Goal: Information Seeking & Learning: Learn about a topic

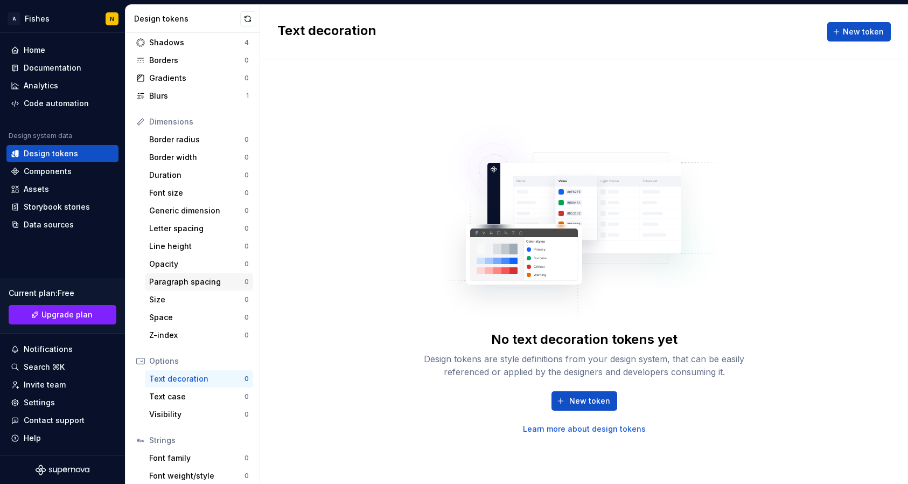
scroll to position [106, 0]
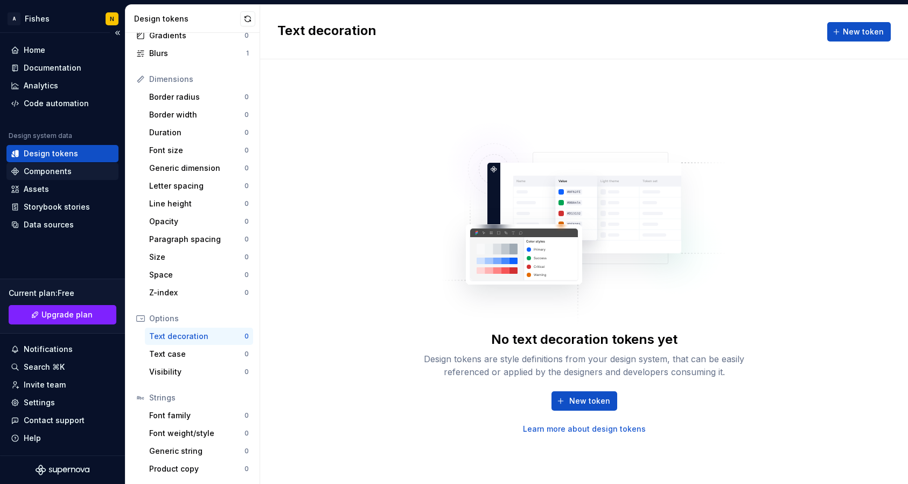
click at [53, 171] on div "Components" at bounding box center [48, 171] width 48 height 11
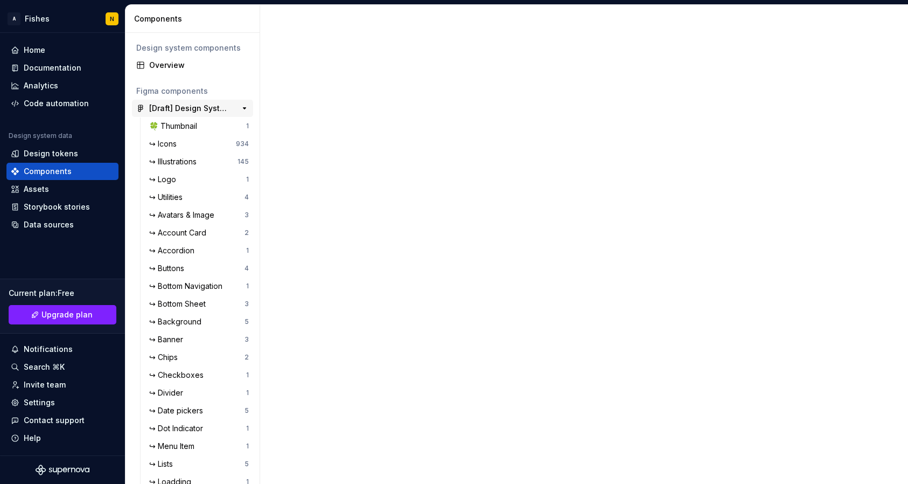
click at [164, 105] on div "[Draft] Design System Migration" at bounding box center [189, 108] width 80 height 11
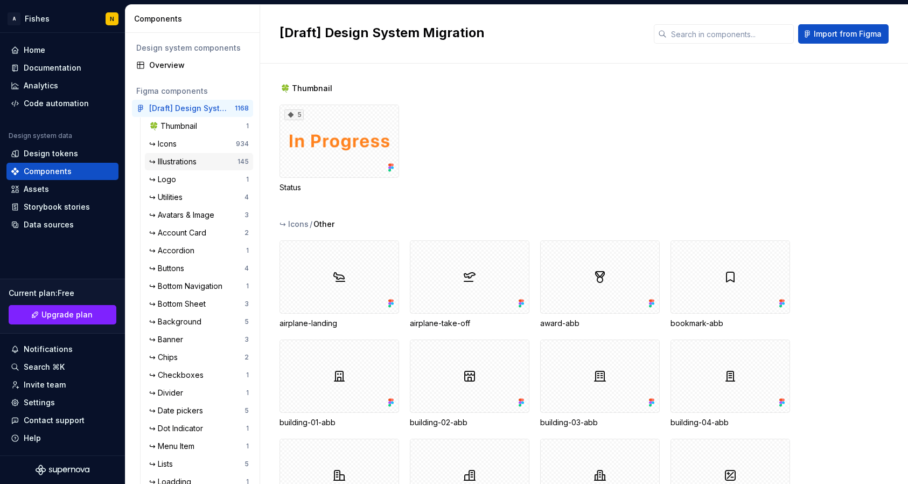
click at [172, 158] on div "↪ Illustrations" at bounding box center [175, 161] width 52 height 11
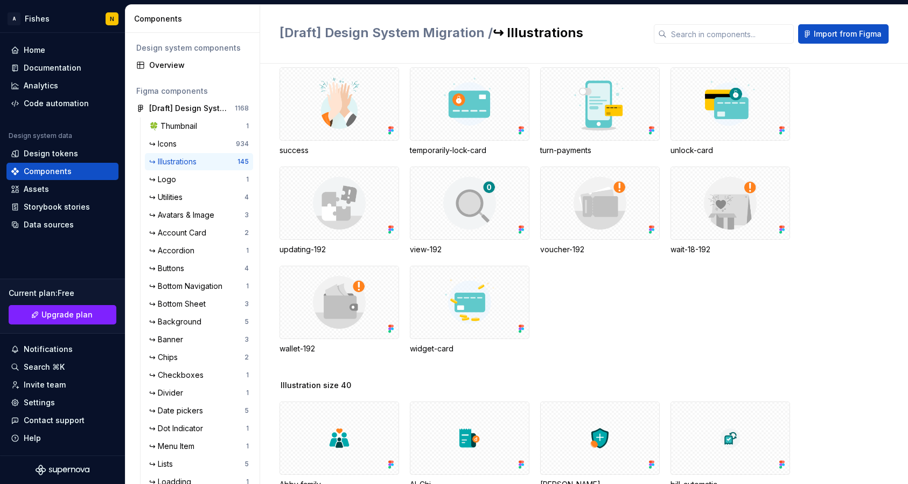
scroll to position [1522, 0]
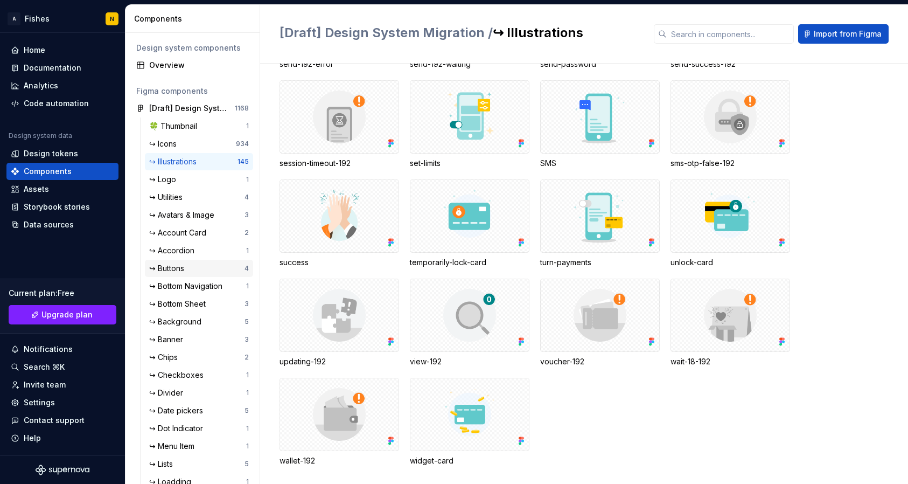
click at [178, 269] on div "↪ Buttons" at bounding box center [168, 268] width 39 height 11
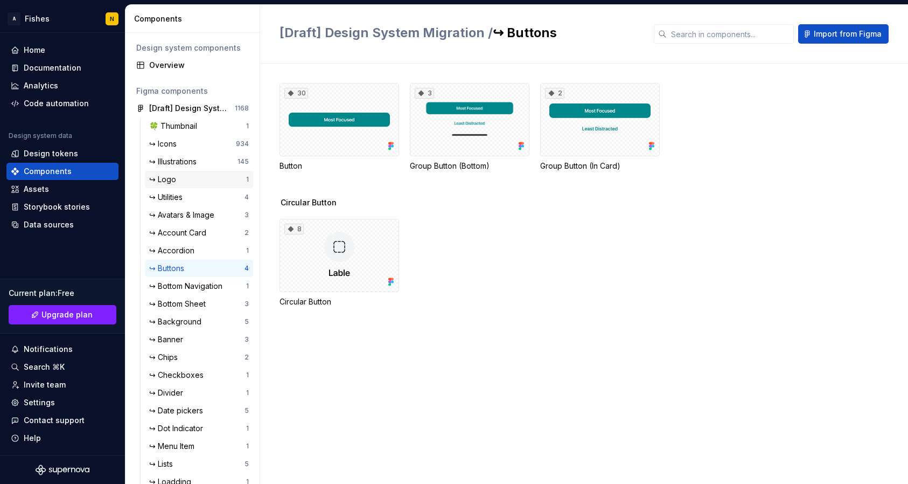
click at [170, 184] on div "↪ Logo" at bounding box center [164, 179] width 31 height 11
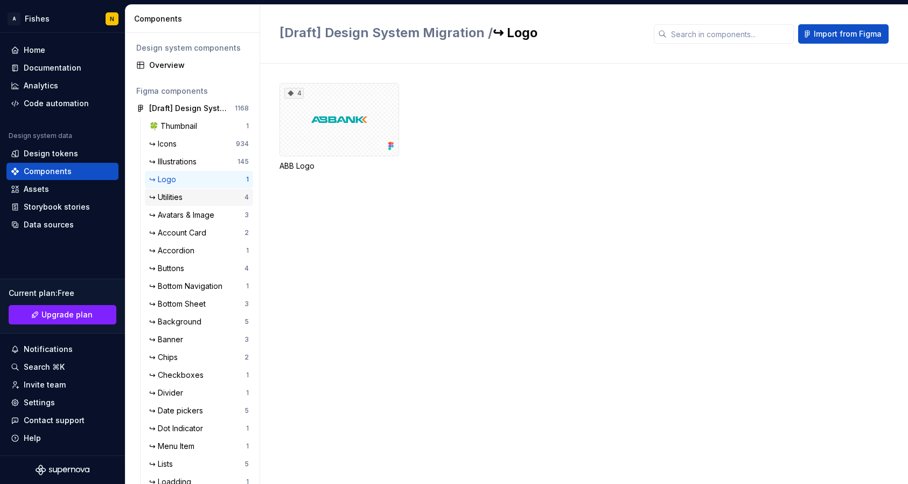
click at [174, 199] on div "↪ Utilities" at bounding box center [168, 197] width 38 height 11
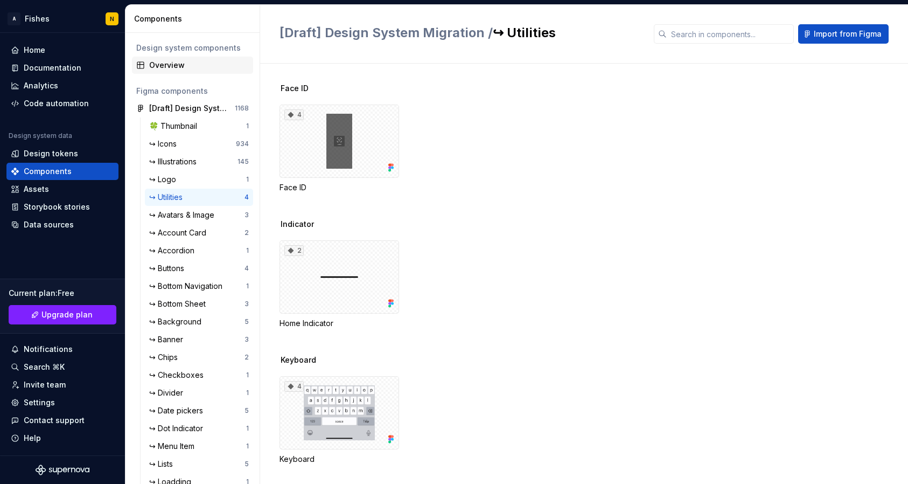
click at [160, 65] on div "Overview" at bounding box center [199, 65] width 100 height 11
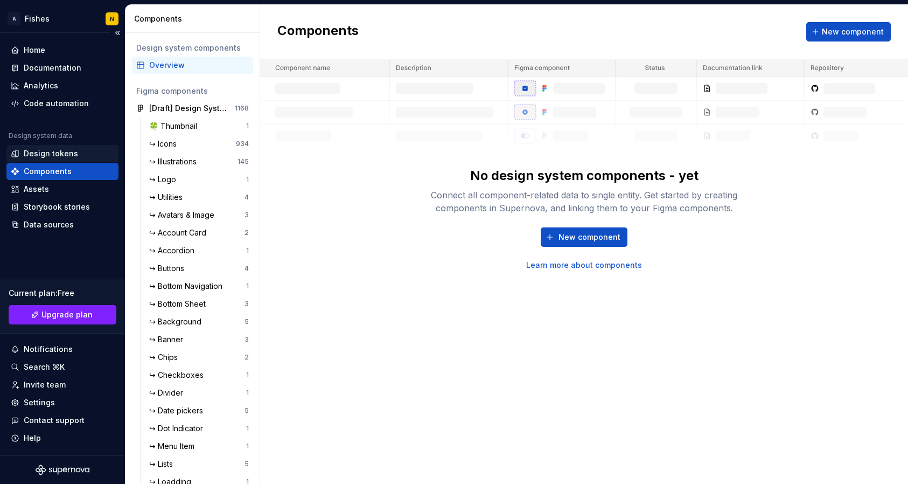
click at [74, 153] on div "Design tokens" at bounding box center [51, 153] width 54 height 11
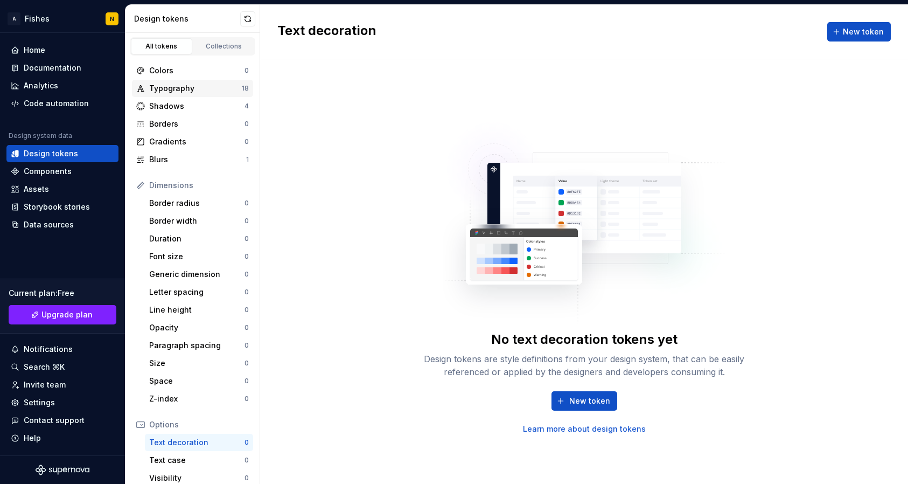
click at [176, 87] on div "Typography" at bounding box center [195, 88] width 93 height 11
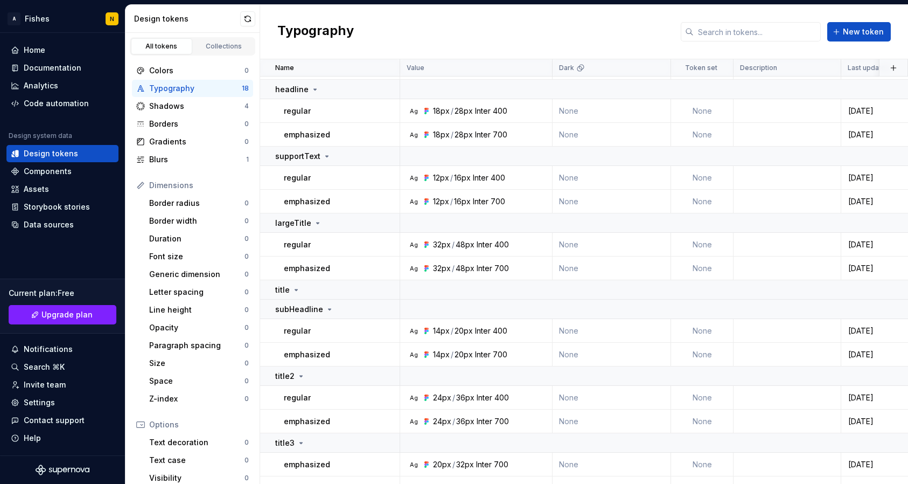
scroll to position [213, 0]
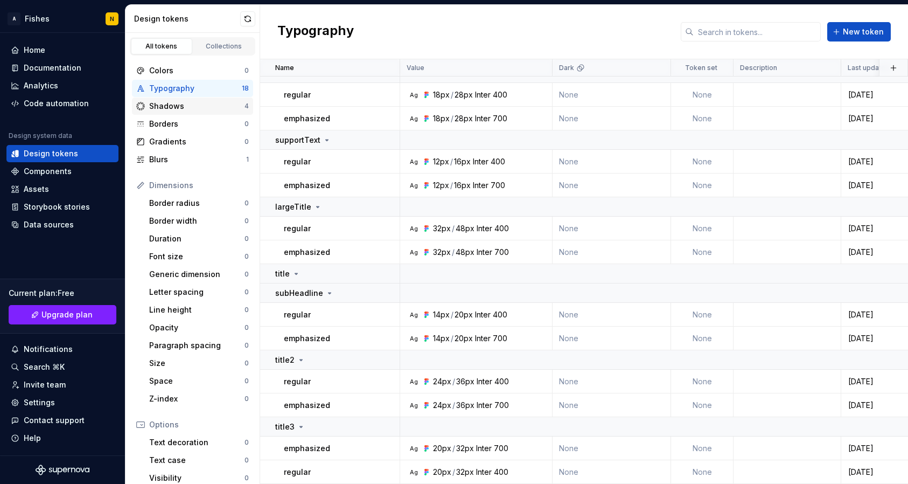
click at [189, 105] on div "Shadows" at bounding box center [196, 106] width 95 height 11
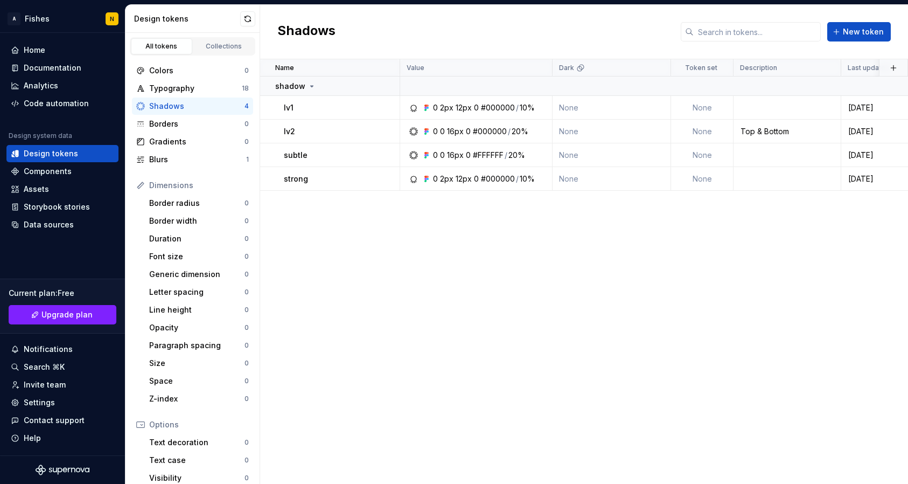
click at [339, 271] on div "Name Value Dark Token set Description Last updated shadow lv1 0 2px 12px 0 #000…" at bounding box center [584, 271] width 648 height 425
click at [168, 159] on div "Blurs" at bounding box center [197, 159] width 97 height 11
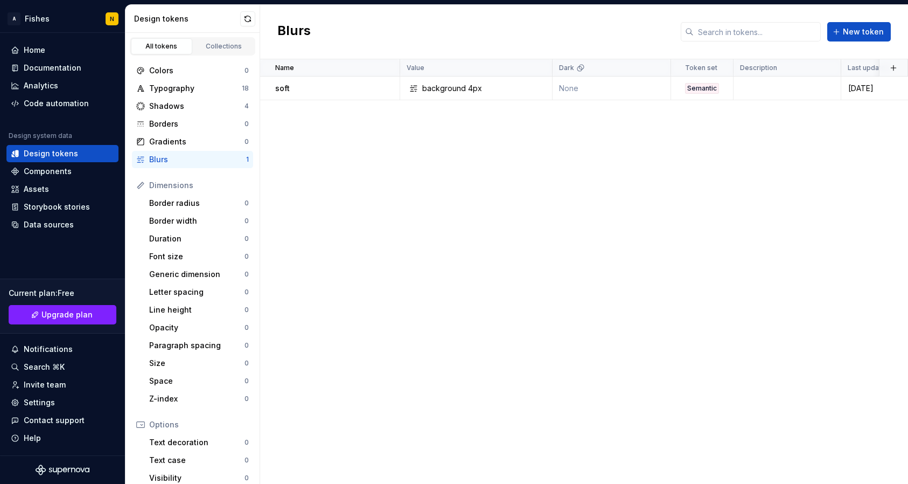
click at [371, 311] on div "Name Value Dark Token set Description Last updated soft background 4px None Sem…" at bounding box center [584, 271] width 648 height 425
click at [249, 18] on button "button" at bounding box center [247, 18] width 15 height 15
click at [366, 222] on div "Name Value Dark Token set Description Last updated soft background 4px None Sem…" at bounding box center [584, 271] width 648 height 425
click at [198, 89] on div "Typography" at bounding box center [195, 88] width 93 height 11
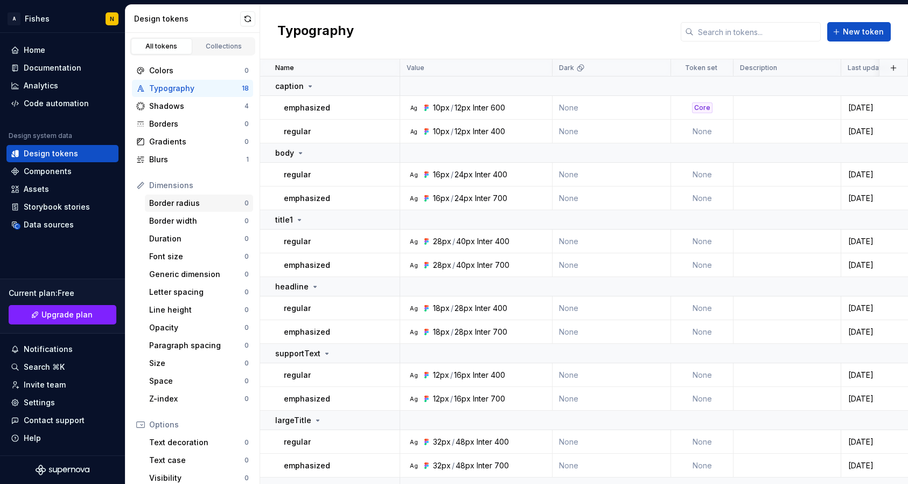
click at [165, 205] on div "Border radius" at bounding box center [196, 203] width 95 height 11
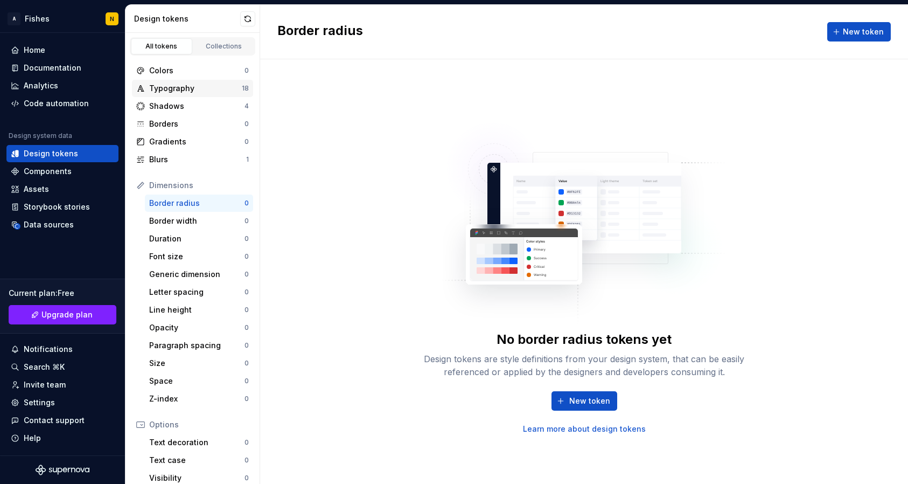
click at [175, 89] on div "Typography" at bounding box center [195, 88] width 93 height 11
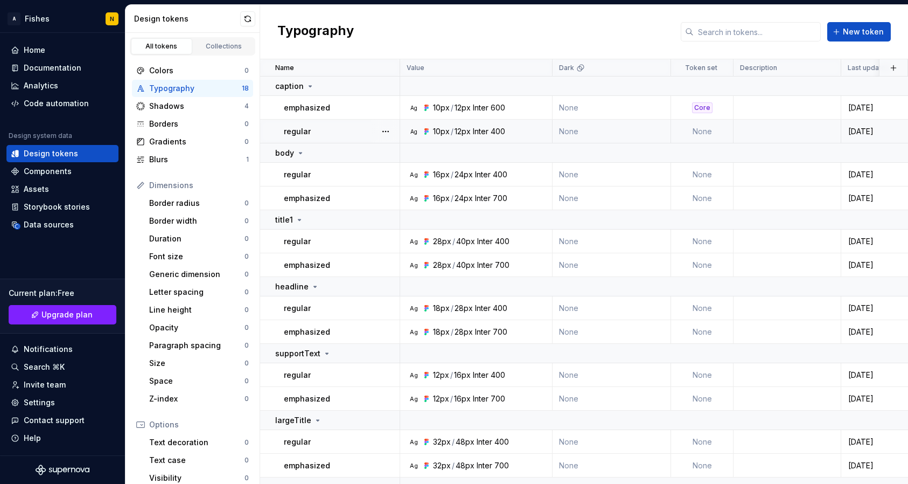
click at [706, 132] on td "None" at bounding box center [702, 132] width 63 height 24
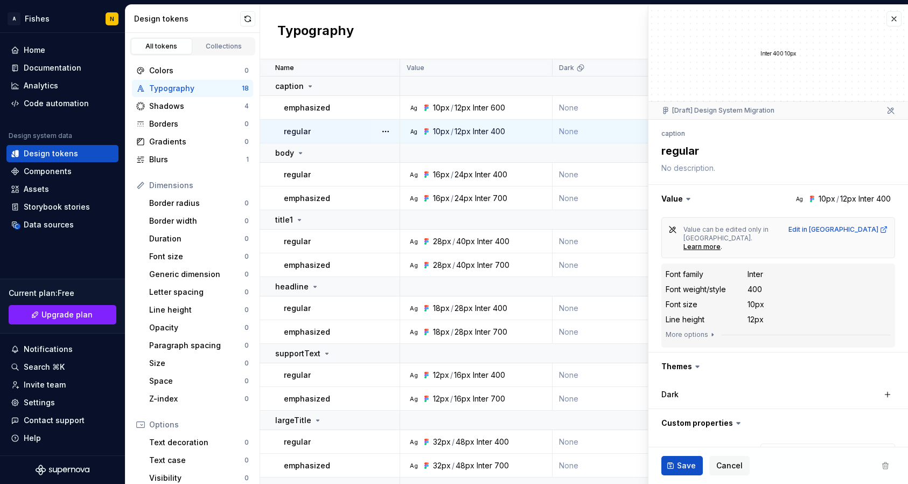
scroll to position [13, 0]
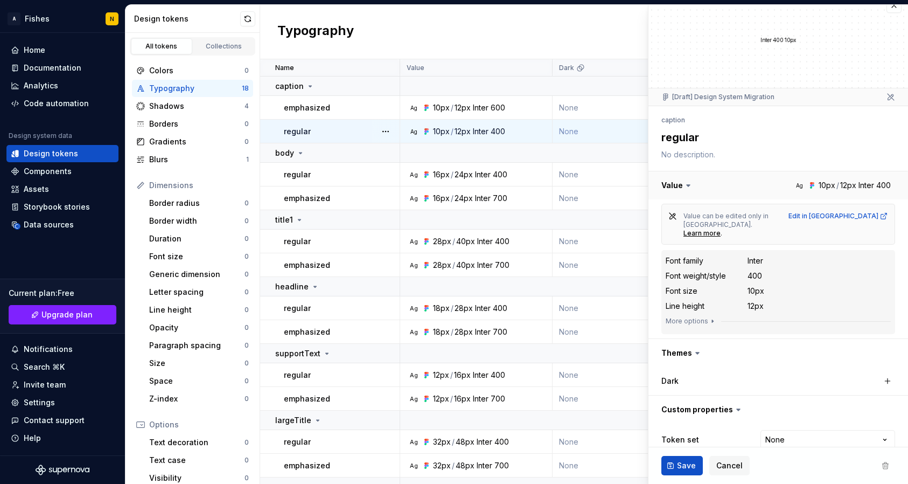
click at [707, 195] on button "button" at bounding box center [779, 185] width 260 height 28
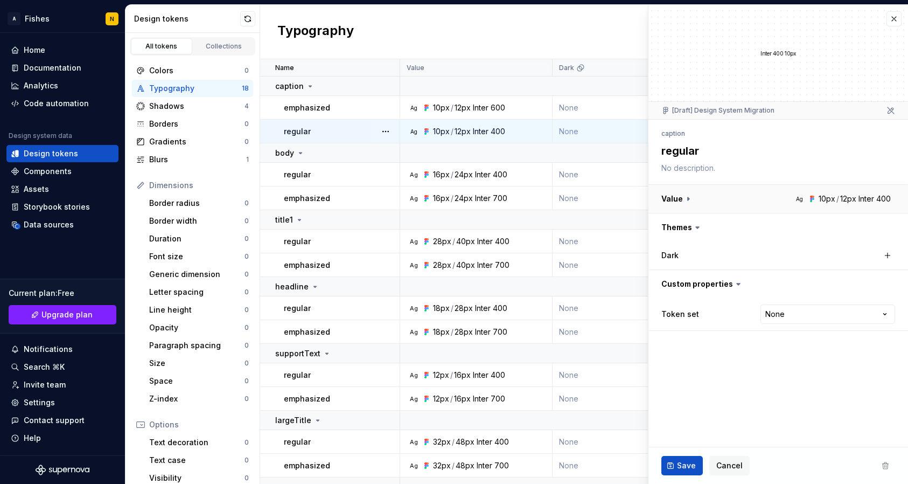
click at [707, 195] on button "button" at bounding box center [779, 199] width 260 height 28
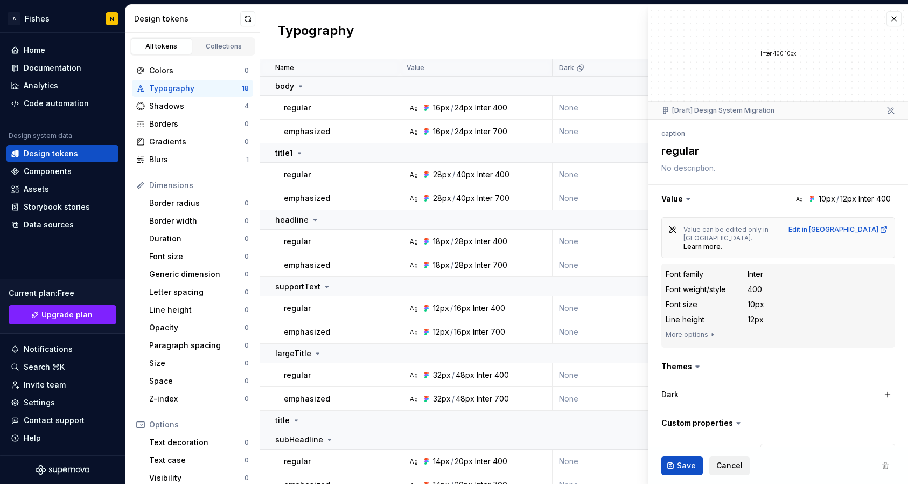
click at [732, 464] on span "Cancel" at bounding box center [730, 465] width 26 height 11
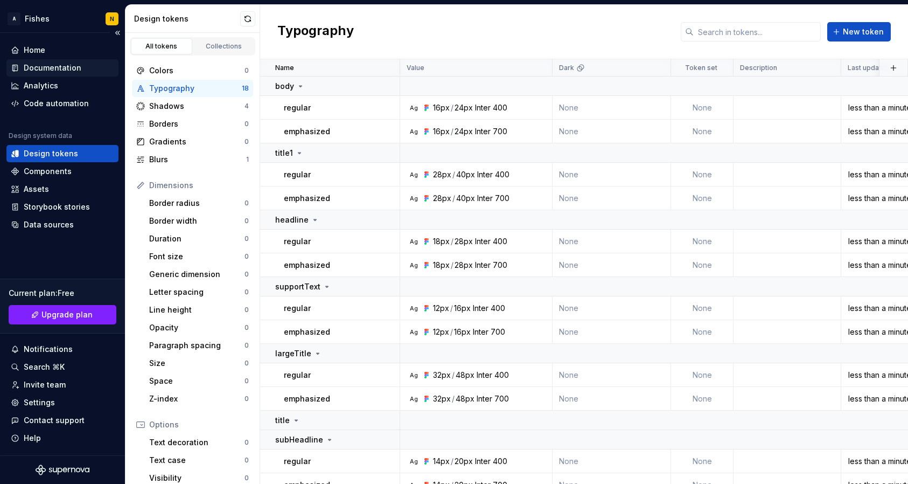
click at [58, 68] on div "Documentation" at bounding box center [53, 68] width 58 height 11
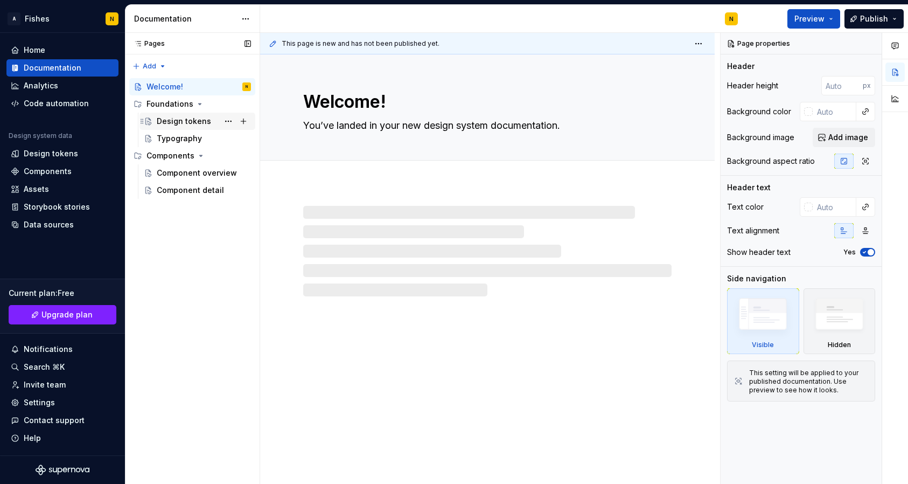
click at [183, 122] on div "Design tokens" at bounding box center [184, 121] width 54 height 11
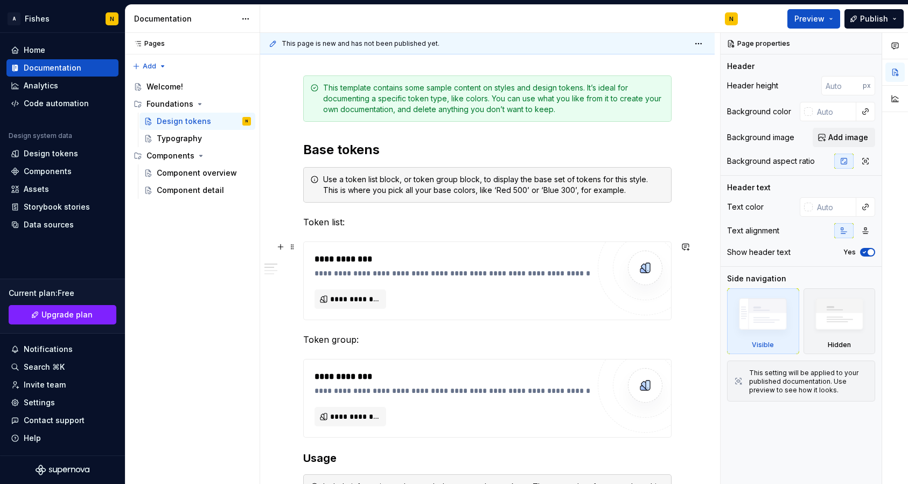
scroll to position [127, 0]
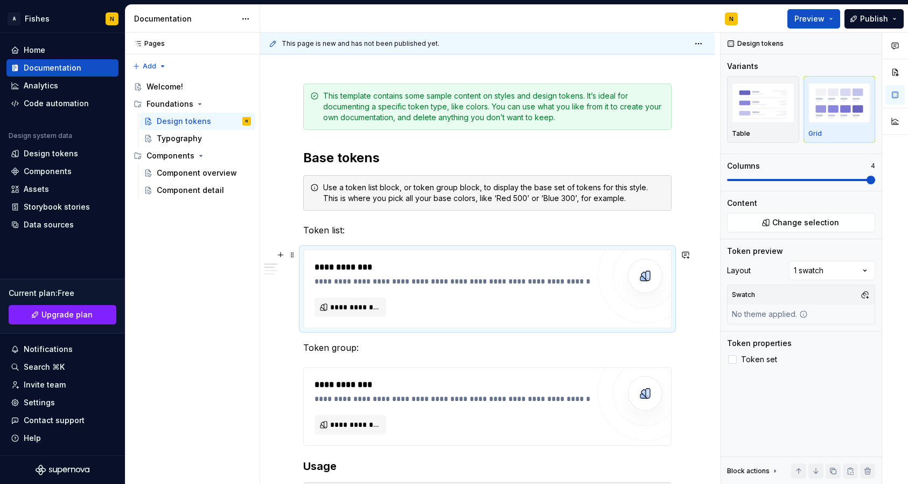
click at [654, 278] on img "To enrich screen reader interactions, please activate Accessibility in Grammarl…" at bounding box center [646, 276] width 22 height 22
click at [350, 307] on span "**********" at bounding box center [354, 307] width 49 height 11
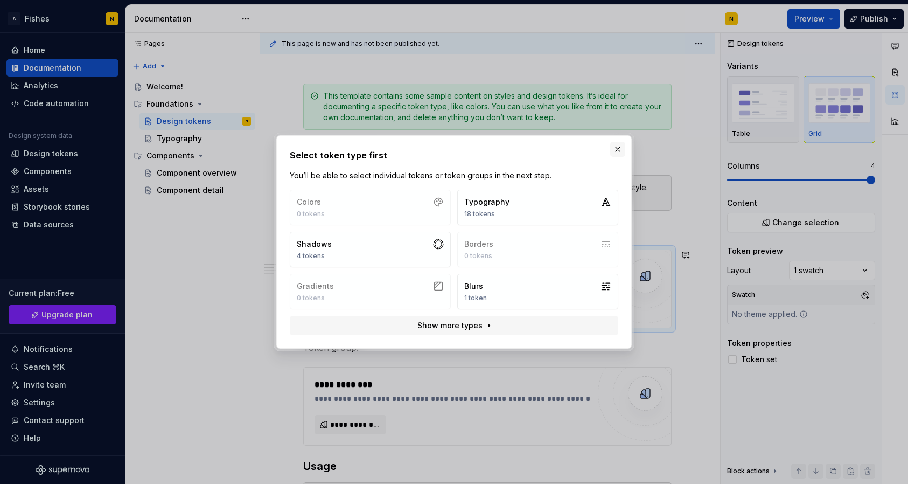
click at [619, 147] on button "button" at bounding box center [618, 149] width 15 height 15
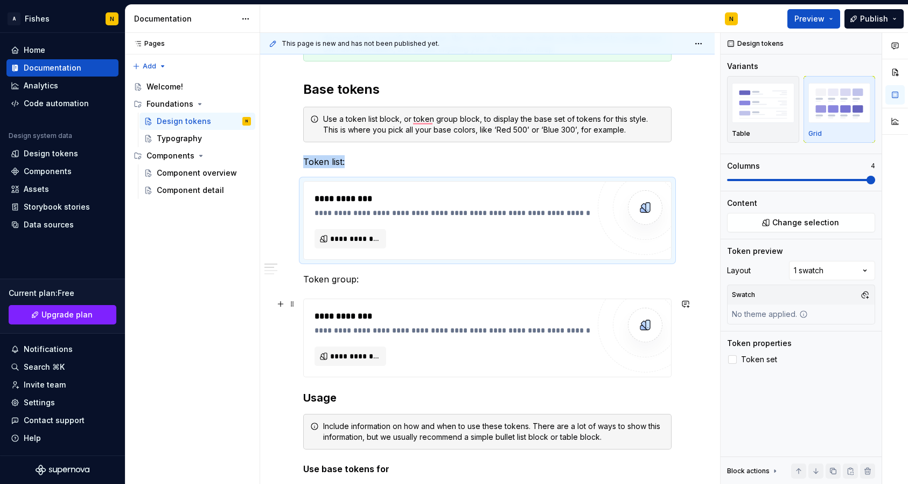
scroll to position [197, 0]
click at [345, 237] on span "**********" at bounding box center [354, 237] width 49 height 11
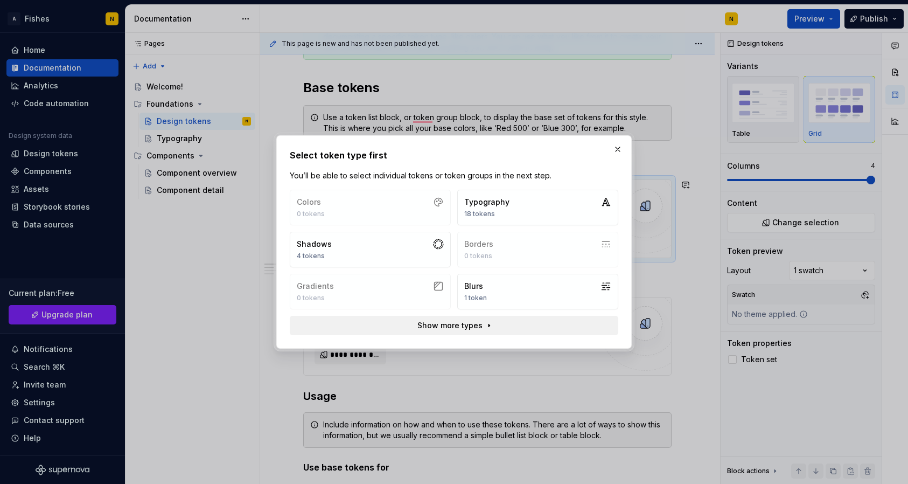
click at [462, 320] on span "Show more types" at bounding box center [450, 325] width 65 height 11
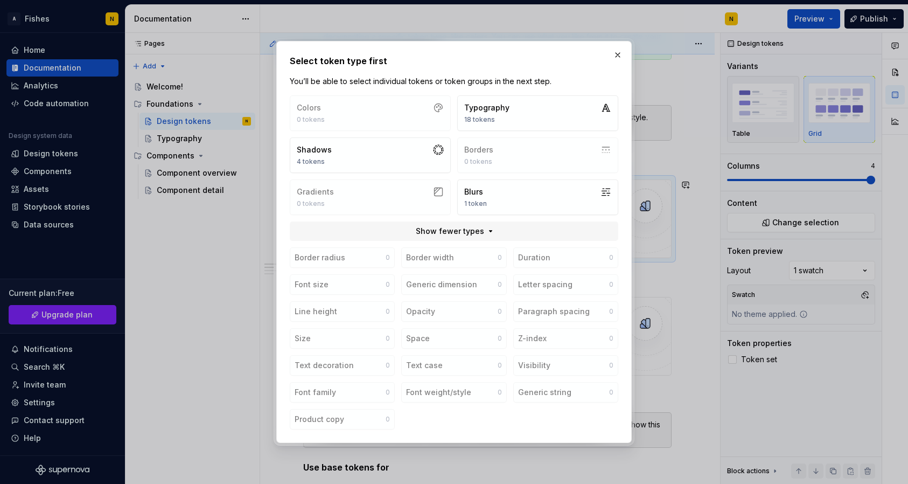
click at [410, 117] on div "Colors 0 tokens Typography 18 tokens Shadows 4 tokens Borders 0 tokens Gradient…" at bounding box center [454, 155] width 329 height 120
click at [523, 105] on button "Typography 18 tokens" at bounding box center [537, 113] width 161 height 36
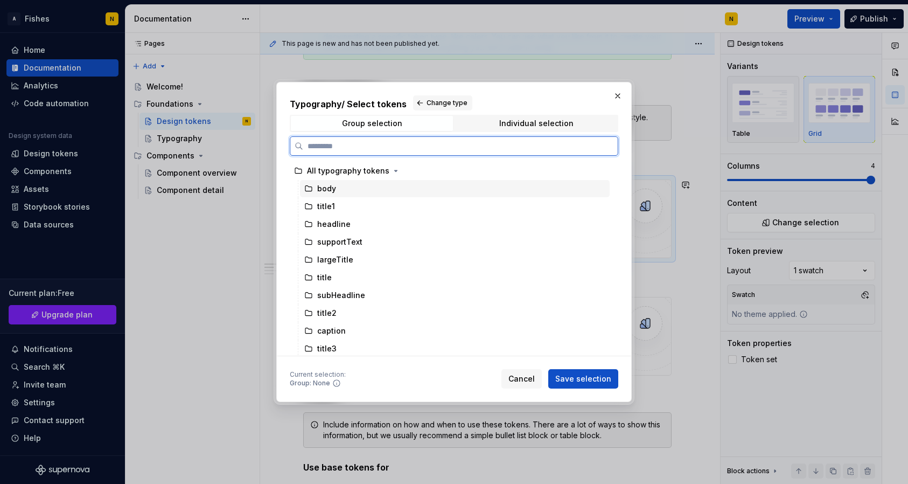
click at [321, 189] on div "body" at bounding box center [326, 188] width 19 height 11
click at [321, 208] on div "title1" at bounding box center [326, 206] width 18 height 11
click at [323, 191] on div "body" at bounding box center [326, 188] width 19 height 11
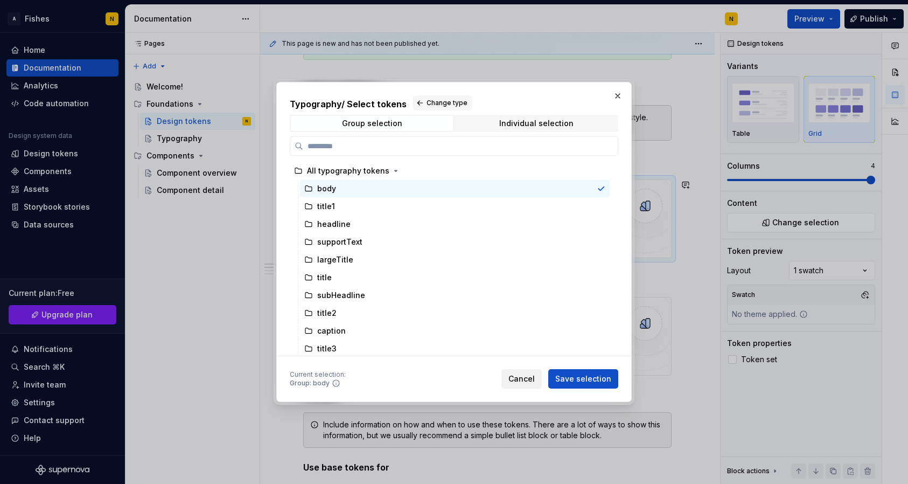
click at [535, 379] on span "Cancel" at bounding box center [522, 378] width 26 height 11
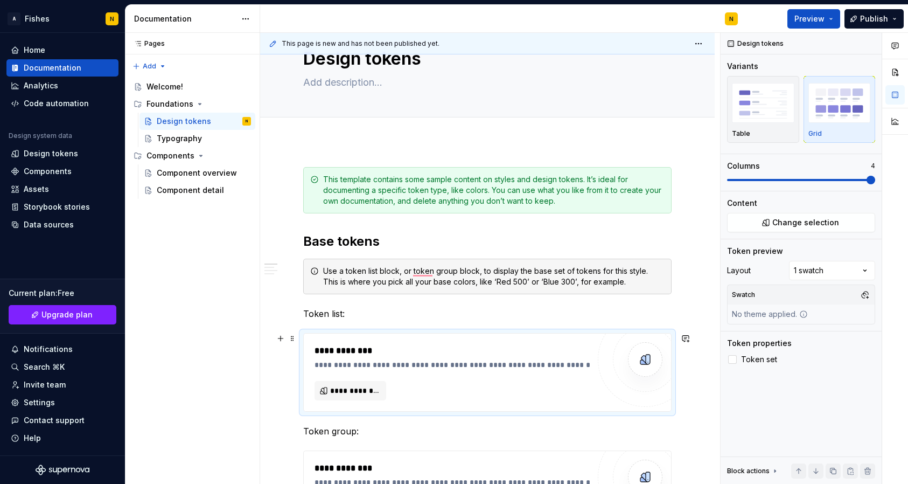
scroll to position [51, 0]
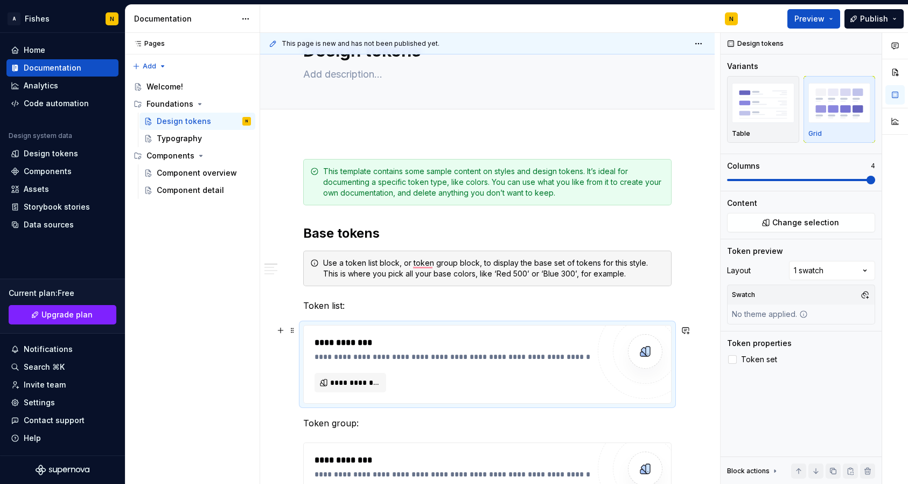
click at [363, 358] on div "**********" at bounding box center [455, 356] width 280 height 11
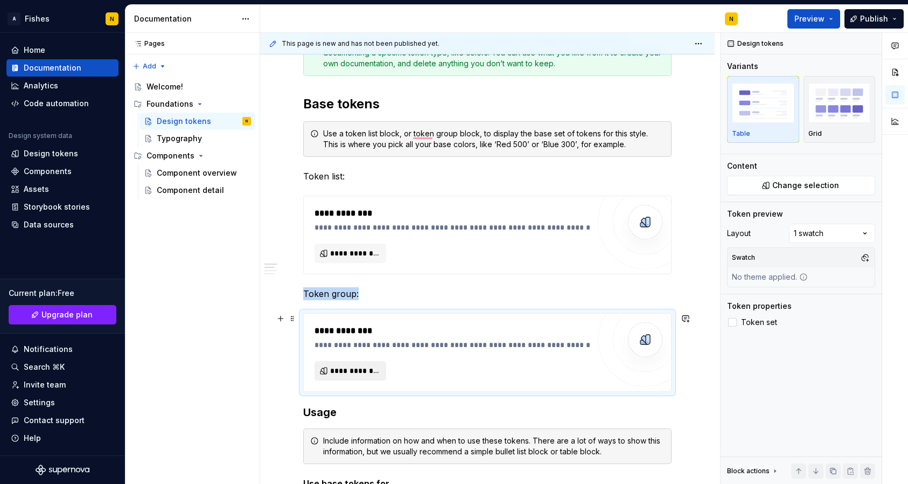
click at [353, 373] on span "**********" at bounding box center [354, 370] width 49 height 11
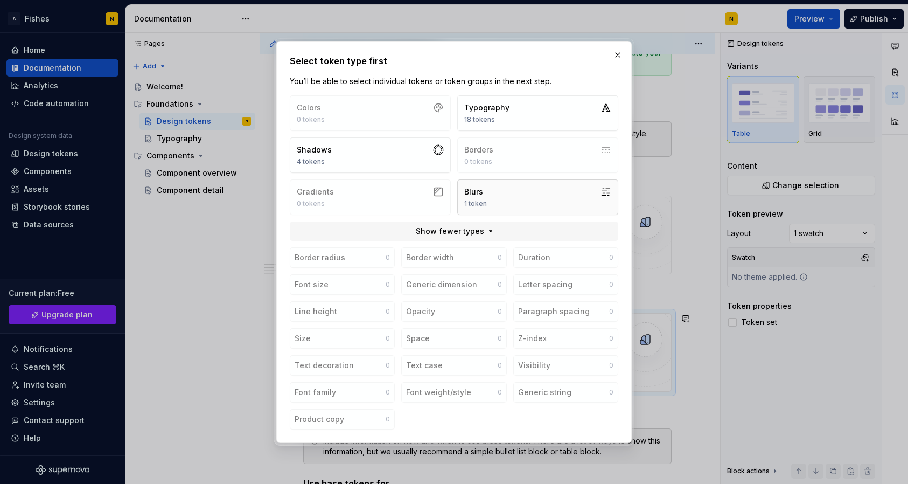
click at [537, 185] on button "Blurs 1 token" at bounding box center [537, 197] width 161 height 36
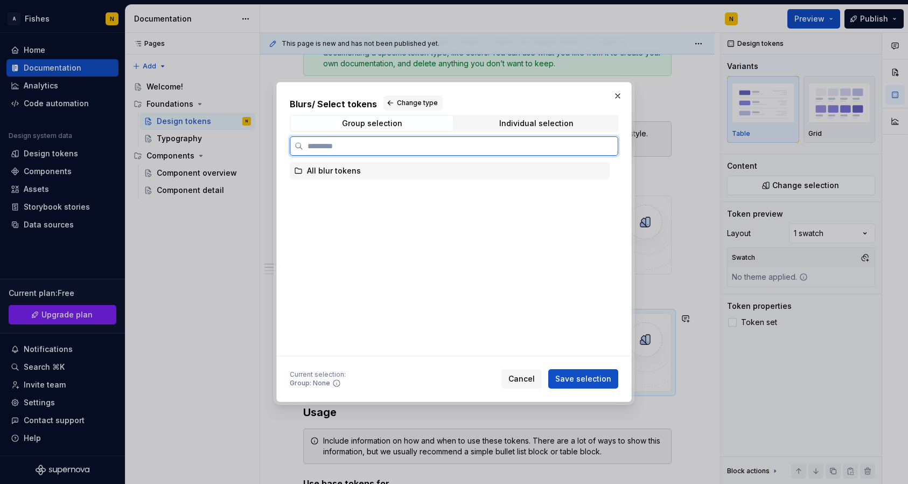
click at [353, 176] on div "All blur tokens" at bounding box center [450, 170] width 320 height 17
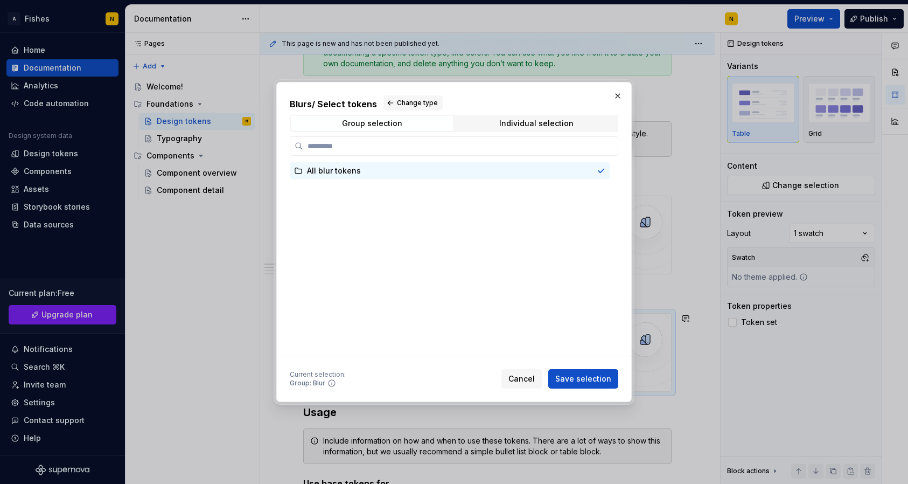
click at [300, 106] on h2 "Blurs / Select tokens Change type" at bounding box center [454, 102] width 329 height 15
click at [523, 385] on button "Cancel" at bounding box center [522, 378] width 40 height 19
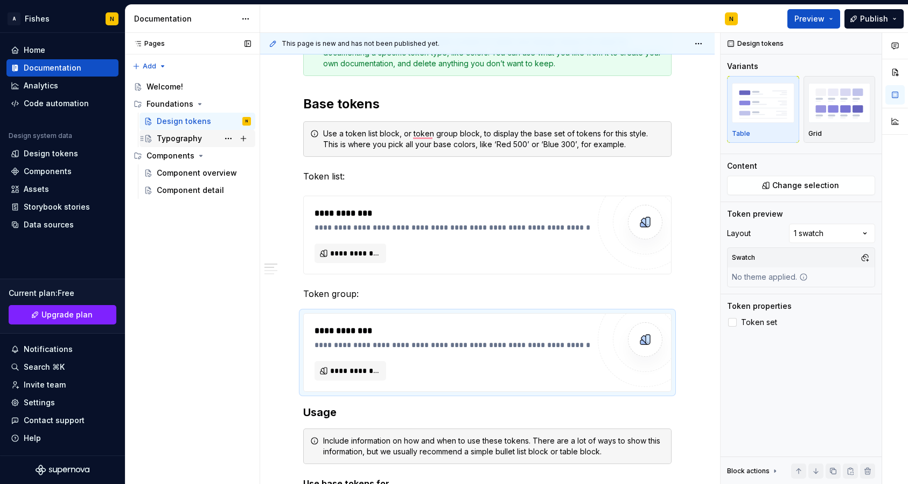
click at [178, 143] on div "Typography" at bounding box center [179, 138] width 45 height 11
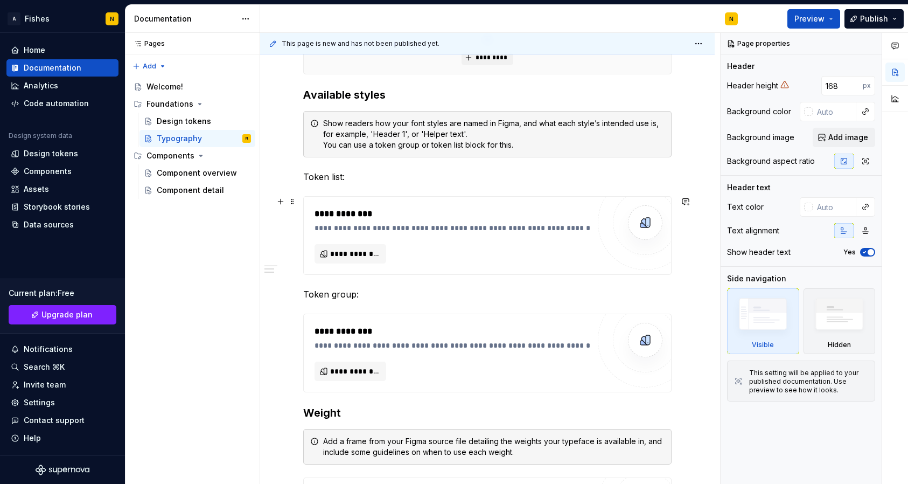
scroll to position [330, 0]
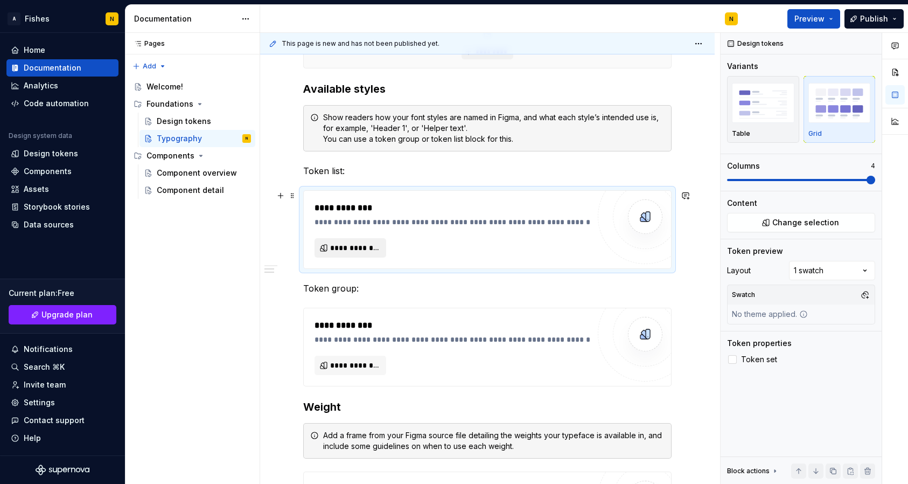
click at [359, 252] on span "**********" at bounding box center [354, 247] width 49 height 11
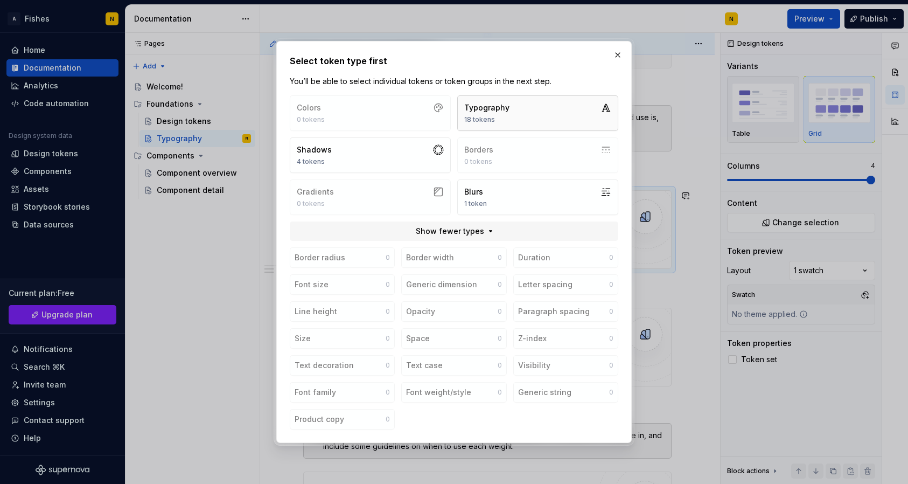
click at [476, 114] on div "Typography 18 tokens" at bounding box center [486, 113] width 45 height 22
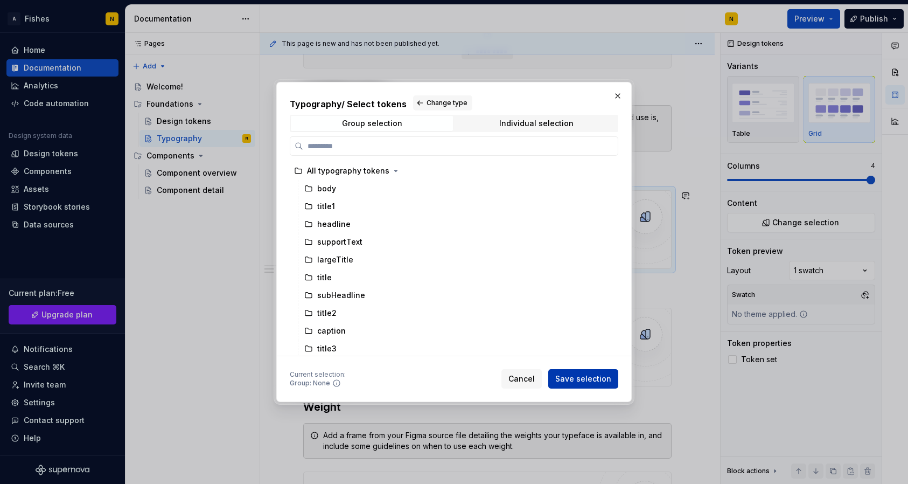
click at [599, 382] on span "Save selection" at bounding box center [584, 378] width 56 height 11
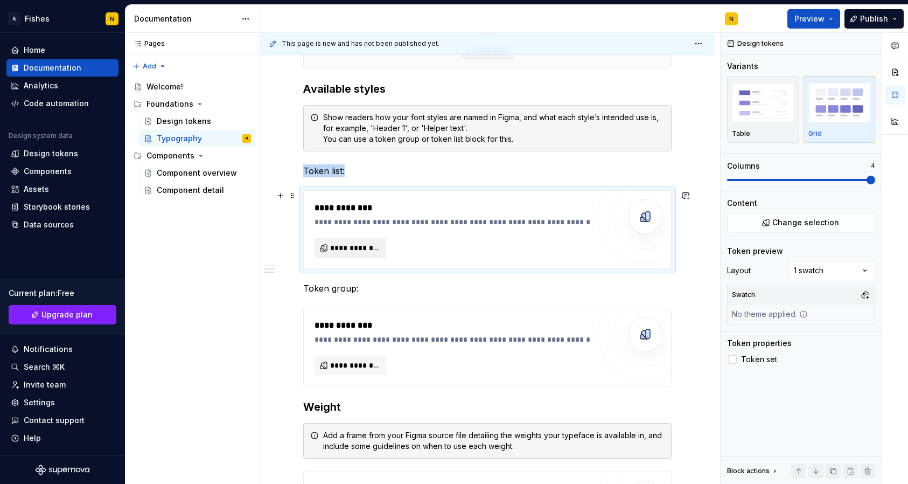
click at [358, 249] on span "**********" at bounding box center [354, 247] width 49 height 11
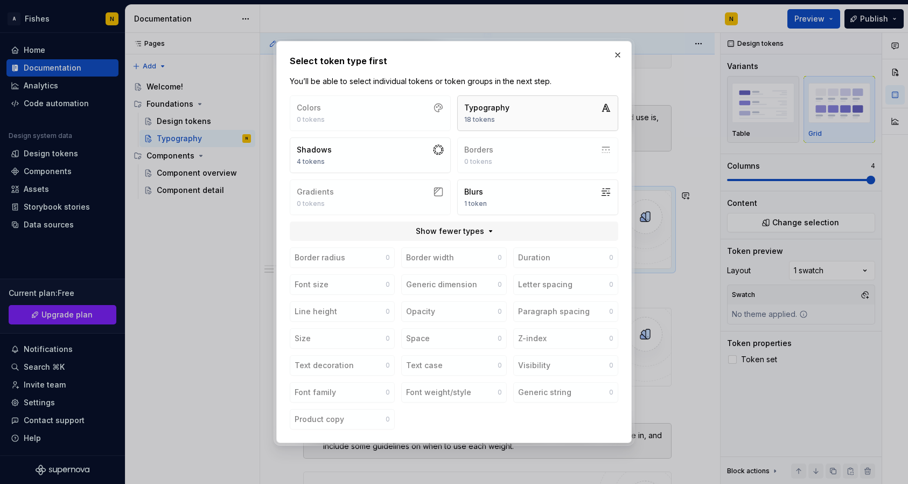
click at [485, 114] on div "Typography 18 tokens" at bounding box center [486, 113] width 45 height 22
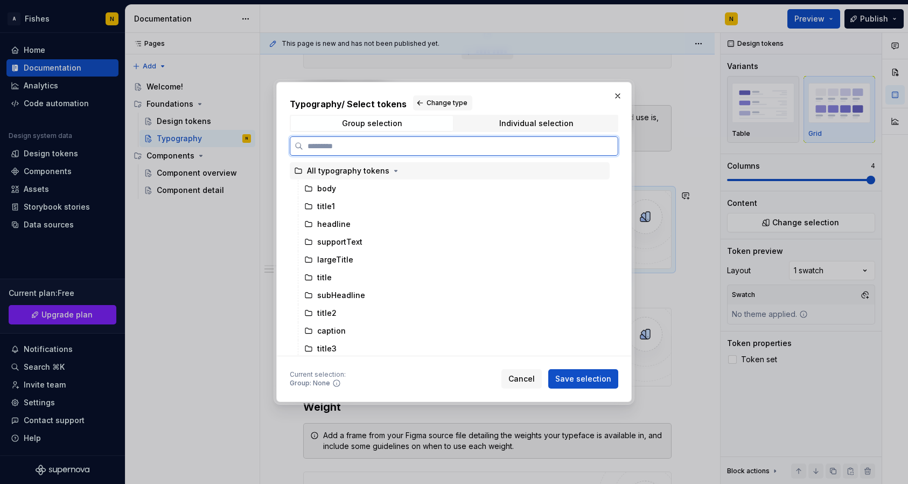
click at [310, 172] on div "All typography tokens" at bounding box center [348, 170] width 82 height 11
click at [317, 187] on div "body" at bounding box center [326, 188] width 19 height 11
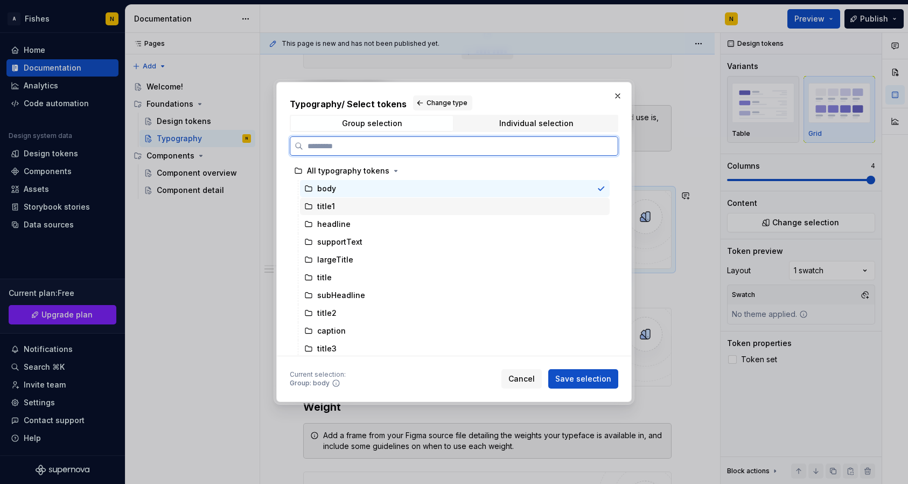
click at [318, 206] on div "title1" at bounding box center [326, 206] width 18 height 11
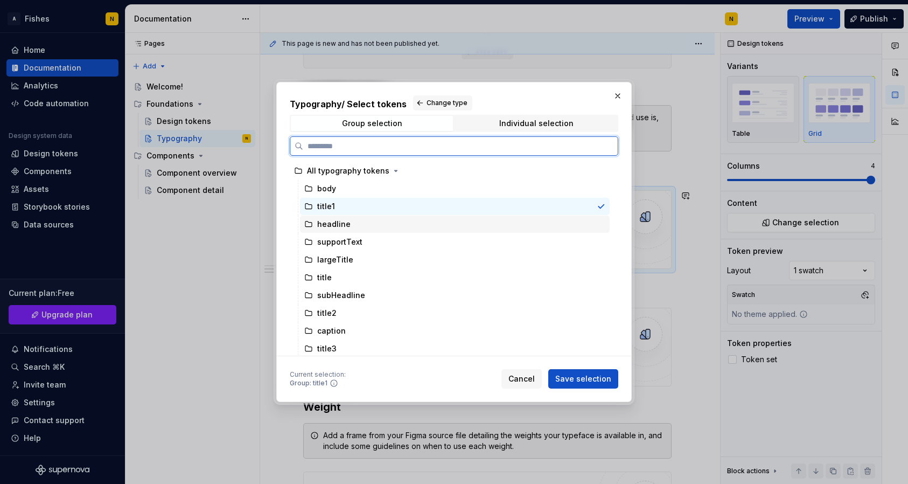
click at [321, 229] on div "headline" at bounding box center [333, 224] width 33 height 11
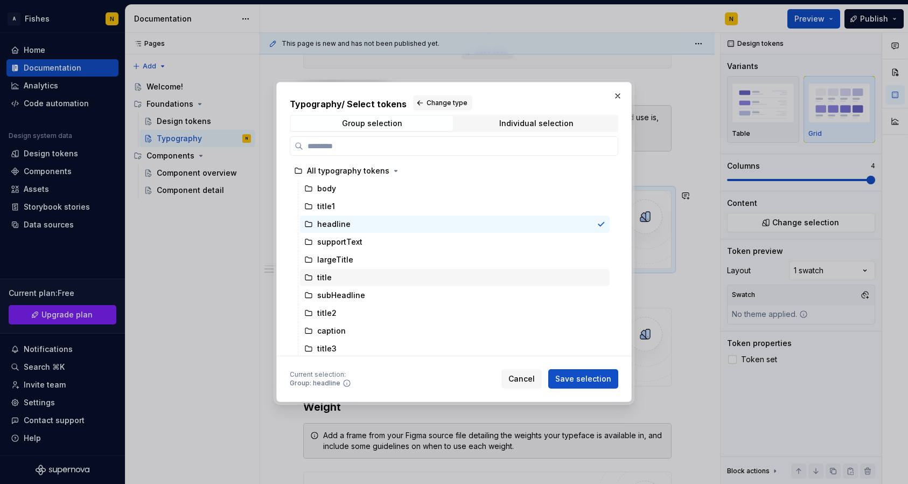
scroll to position [2, 0]
click at [345, 384] on icon at bounding box center [347, 383] width 6 height 6
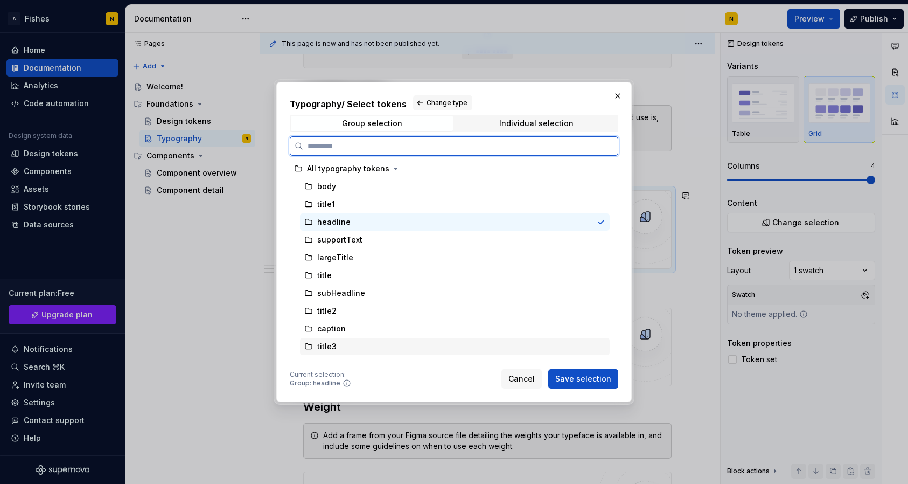
click at [334, 338] on div "title3" at bounding box center [455, 346] width 310 height 17
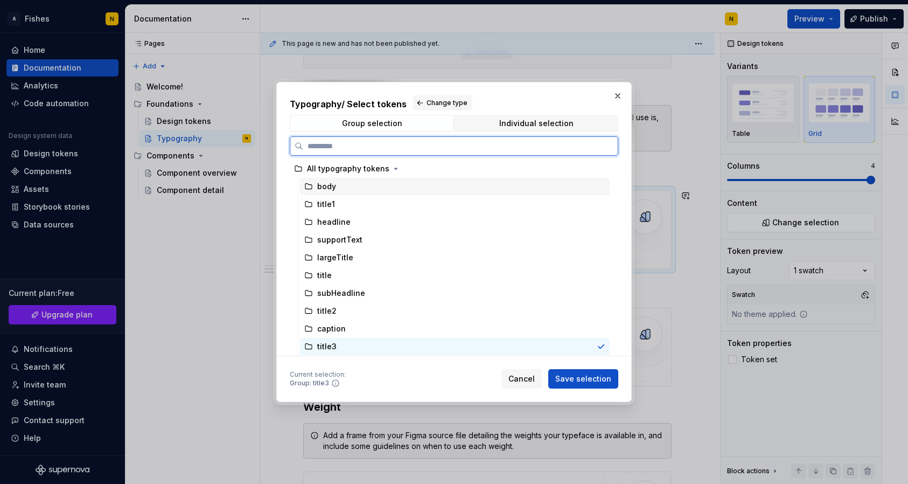
click at [328, 186] on div "body" at bounding box center [326, 186] width 19 height 11
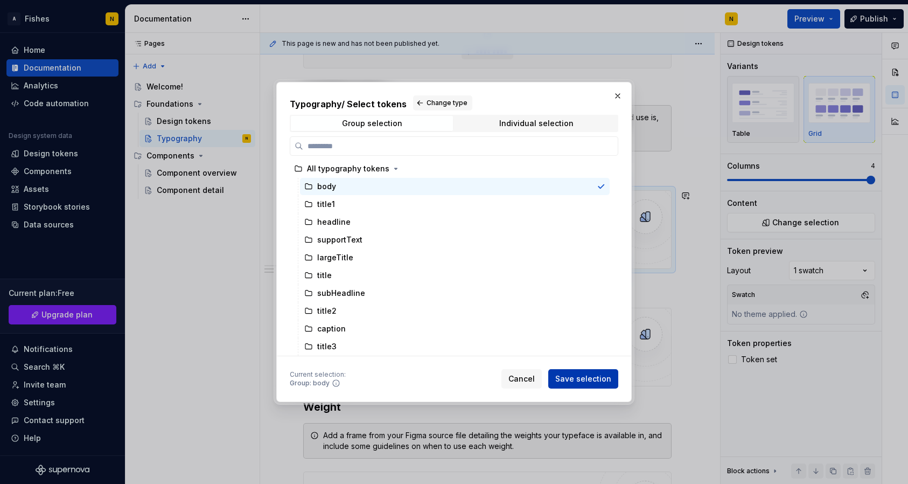
click at [578, 378] on span "Save selection" at bounding box center [584, 378] width 56 height 11
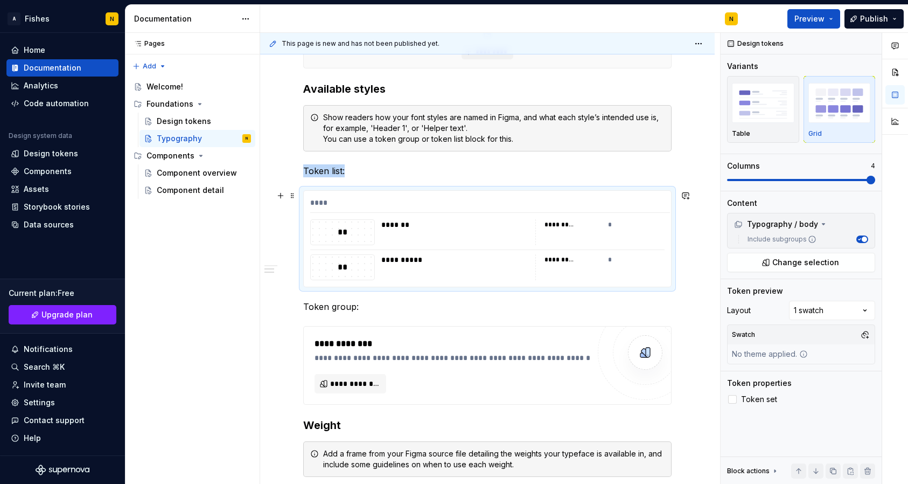
click at [328, 204] on div "****" at bounding box center [490, 205] width 360 height 16
click at [337, 311] on p "Token group:" at bounding box center [487, 306] width 369 height 13
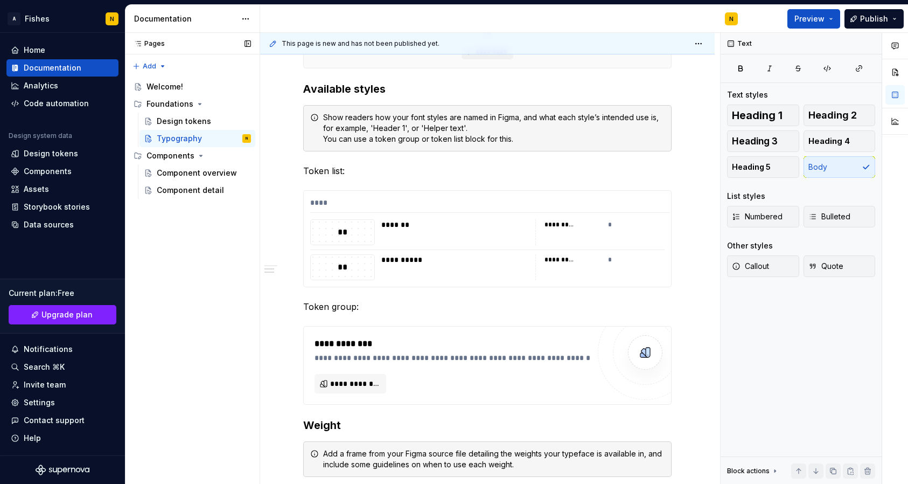
click at [228, 413] on div "Pages Pages Add Accessibility guide for tree Page tree. Navigate the tree with …" at bounding box center [192, 259] width 135 height 452
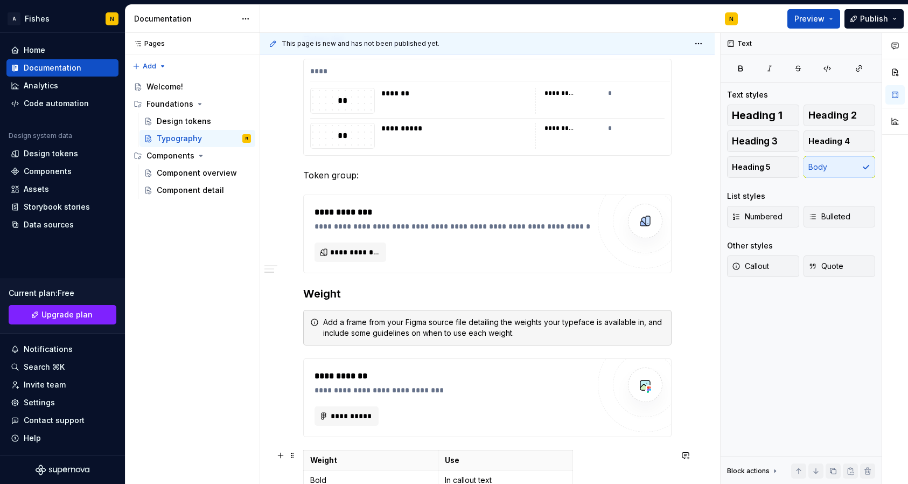
scroll to position [449, 0]
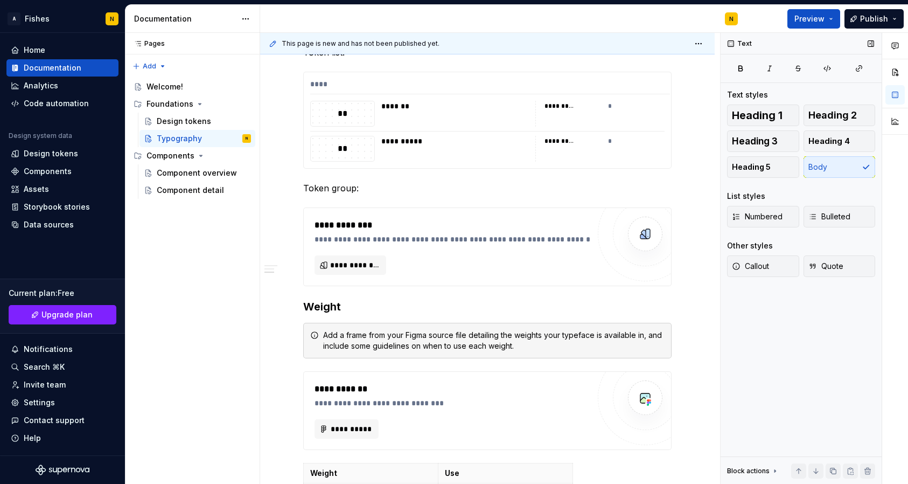
type textarea "*"
